Goal: Task Accomplishment & Management: Use online tool/utility

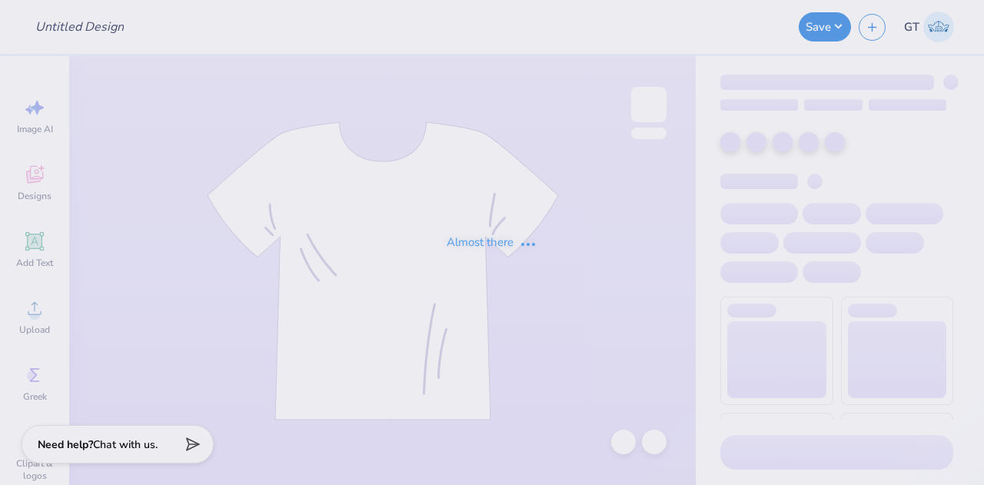
type input "SK Bid Day Baby Tees"
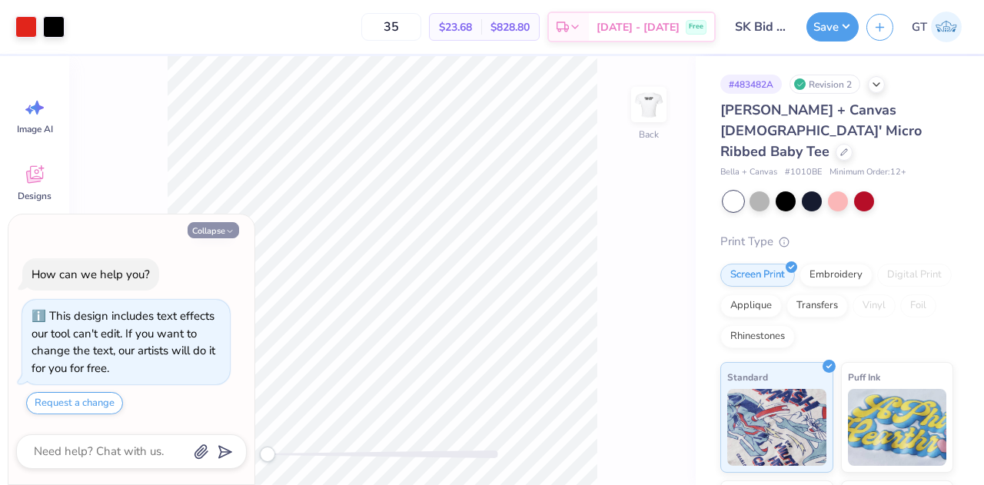
click at [227, 227] on button "Collapse" at bounding box center [213, 230] width 51 height 16
type textarea "x"
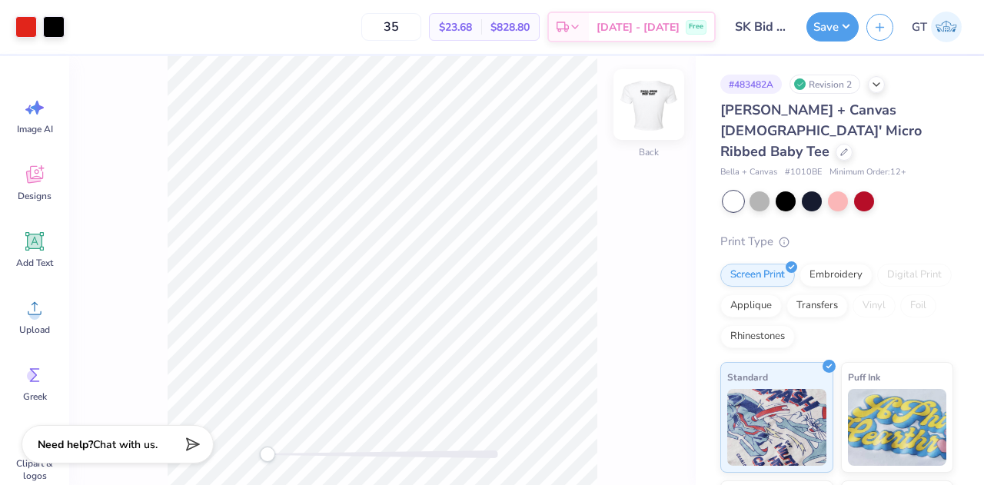
click at [659, 111] on img at bounding box center [648, 104] width 61 height 61
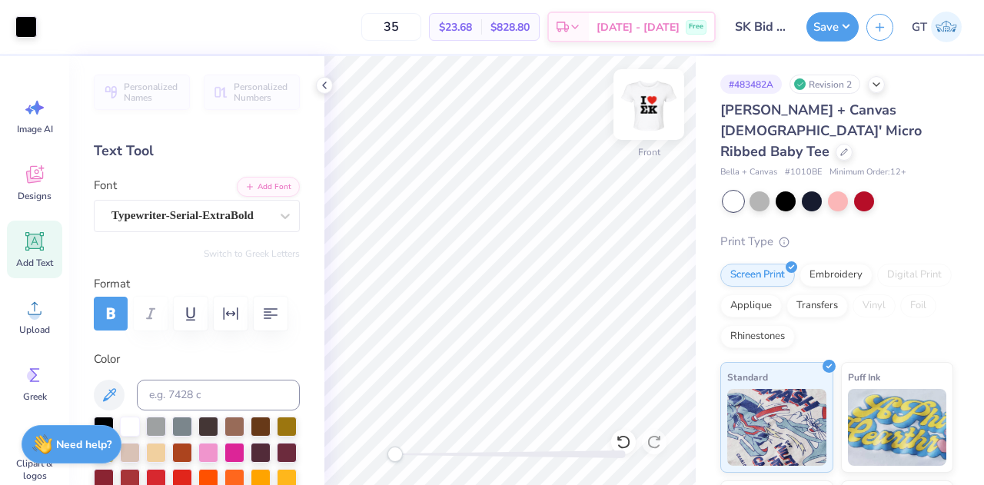
click at [652, 118] on img at bounding box center [648, 104] width 61 height 61
click at [657, 109] on img at bounding box center [648, 104] width 61 height 61
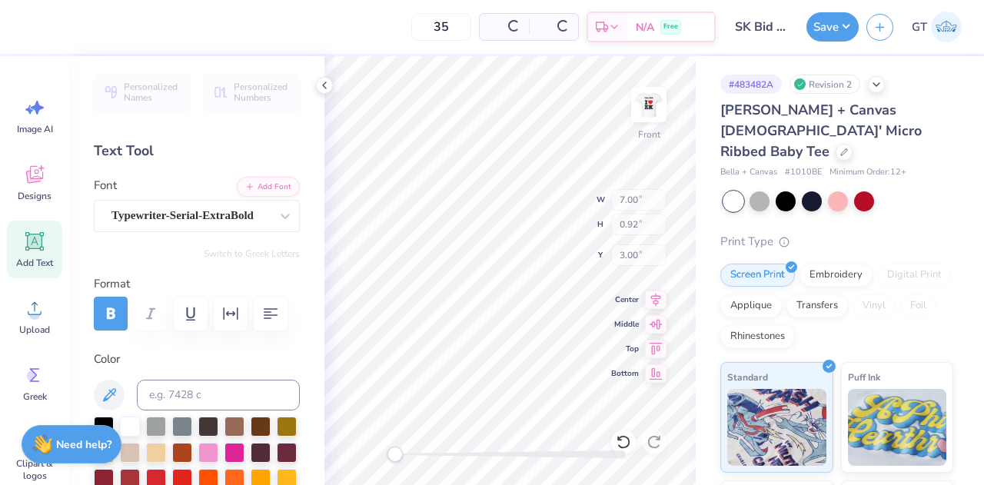
type input "7.00"
type input "0.92"
type input "3.00"
type input "5.57"
type input "0.89"
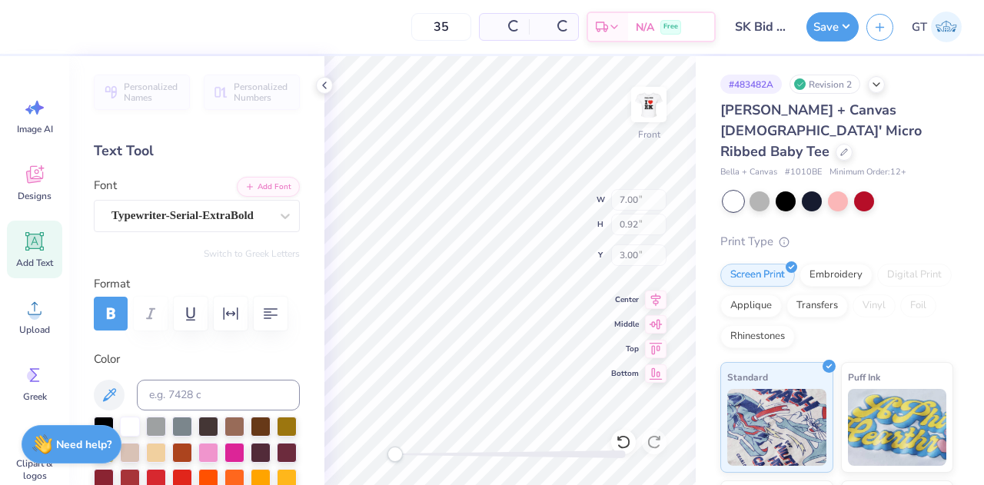
type input "4.13"
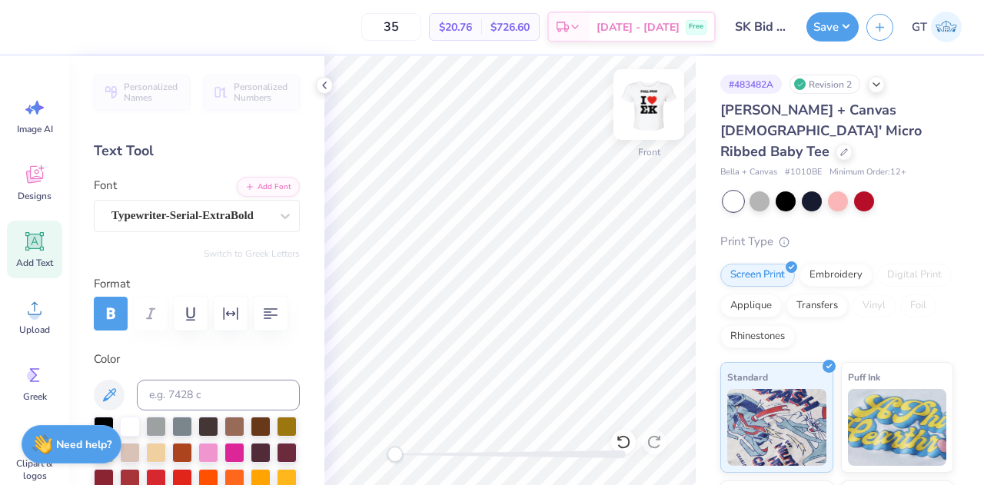
click at [655, 102] on img at bounding box center [648, 104] width 61 height 61
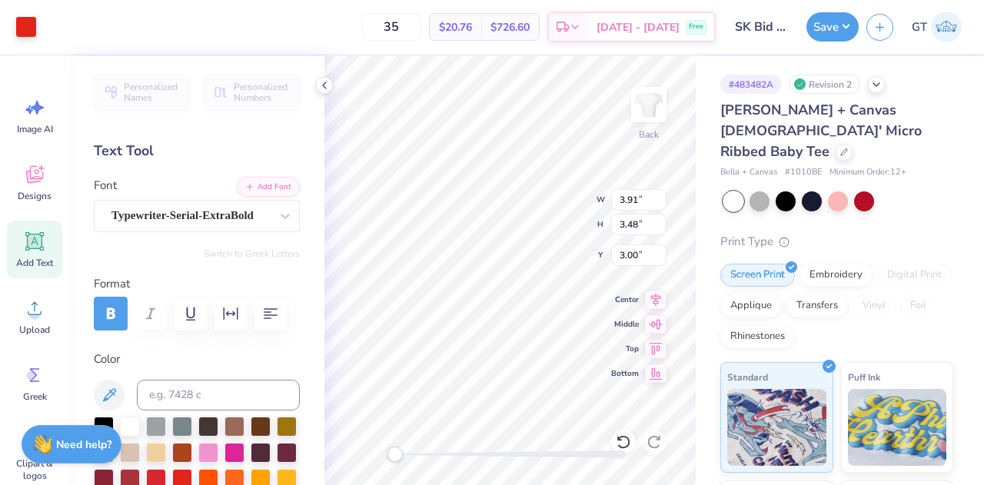
type input "3.91"
type input "3.48"
type input "3.00"
type input "4.00"
type input "0.64"
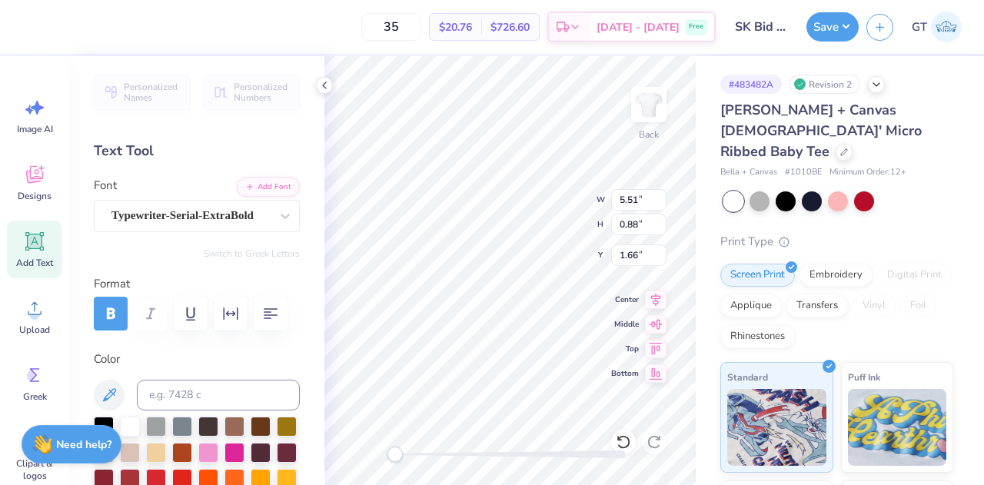
type input "4.10"
type input "2.49"
type input "0.40"
type input "4.34"
type input "7.00"
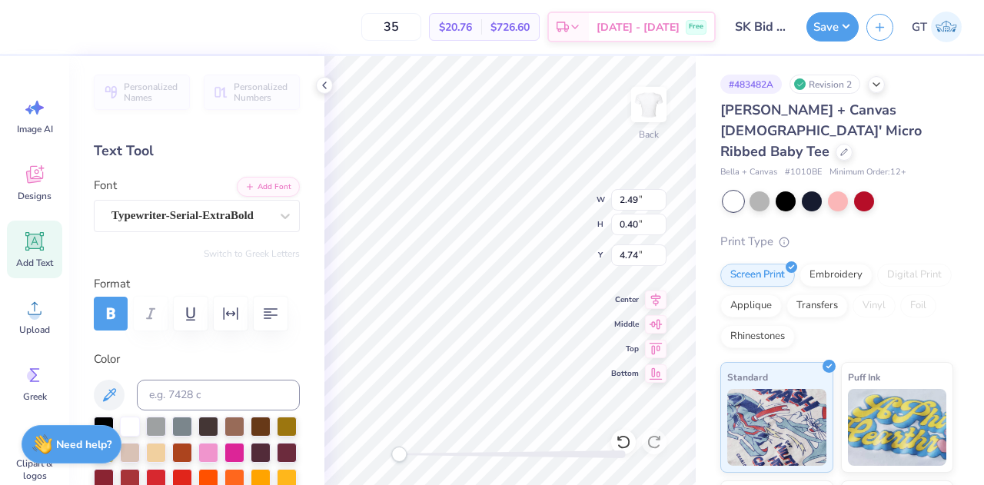
type input "3.38"
type input "7.02"
type input "6.93"
type input "0.91"
type input "0.54"
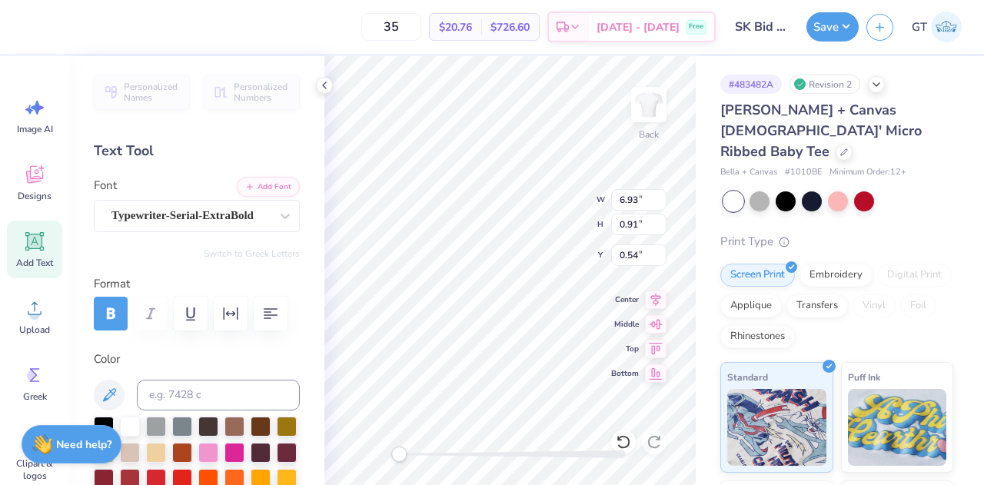
type input "5.27"
type input "0.69"
type input "4.05"
type input "3.36"
type input "0.44"
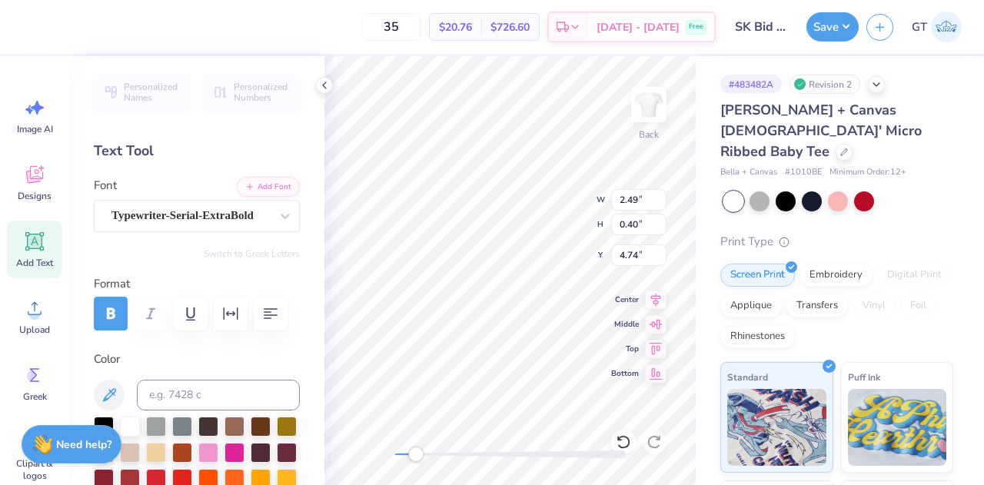
type input "7.00"
type input "3.38"
type input "7.02"
type input "3.36"
type input "0.44"
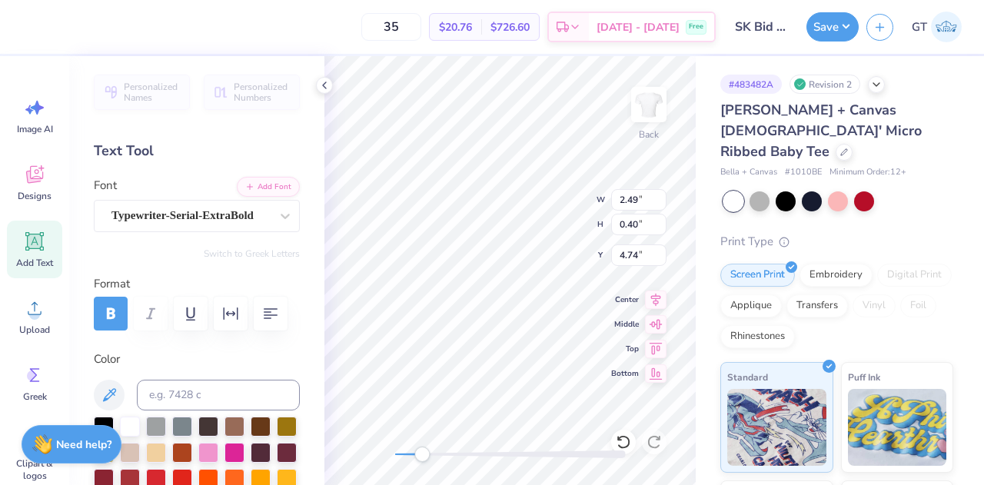
type input "4.05"
